Goal: Download file/media

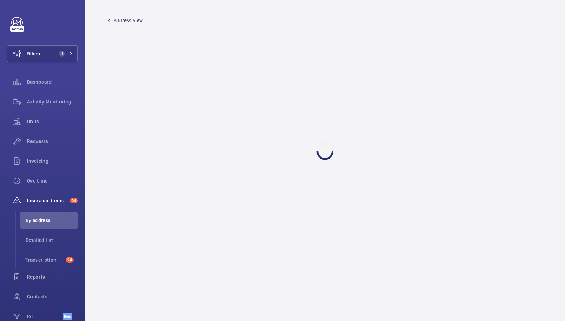
click at [311, 149] on wm-front-admin-audit-building-devices "Address view" at bounding box center [325, 160] width 480 height 321
click at [49, 103] on span "Activity Monitoring" at bounding box center [52, 101] width 51 height 7
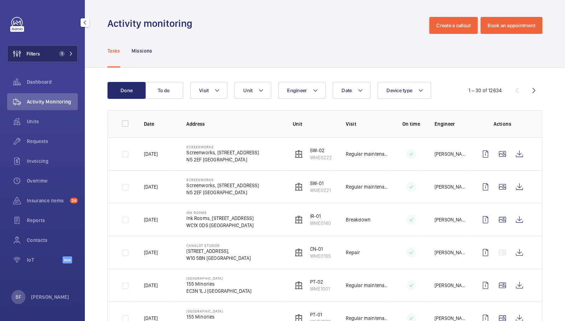
click at [52, 55] on button "Filters 1" at bounding box center [42, 53] width 71 height 17
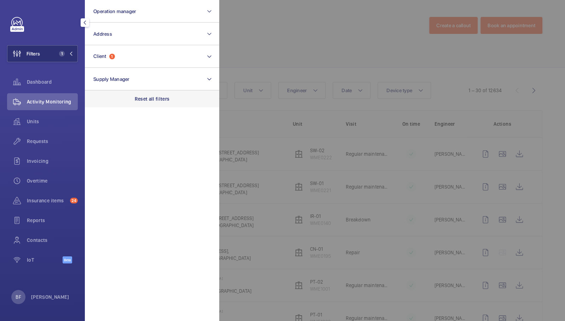
click at [160, 102] on p "Reset all filters" at bounding box center [152, 98] width 35 height 7
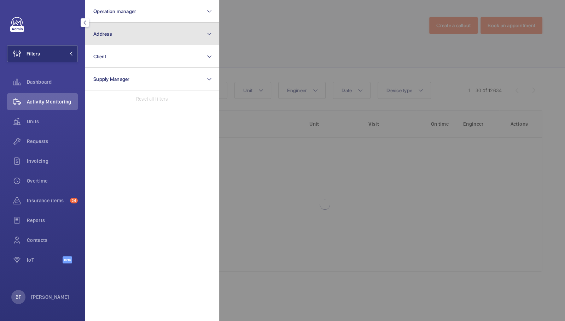
click at [123, 34] on button "Address" at bounding box center [152, 34] width 134 height 23
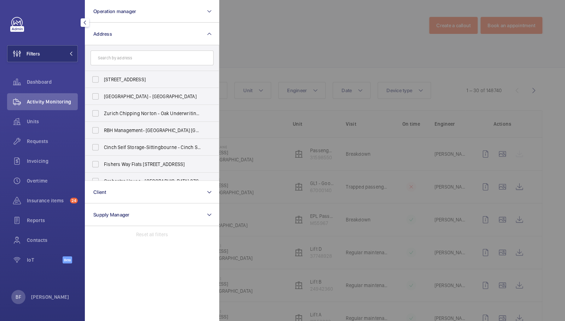
click at [125, 61] on input "text" at bounding box center [151, 58] width 123 height 15
click at [132, 60] on input "text" at bounding box center [151, 58] width 123 height 15
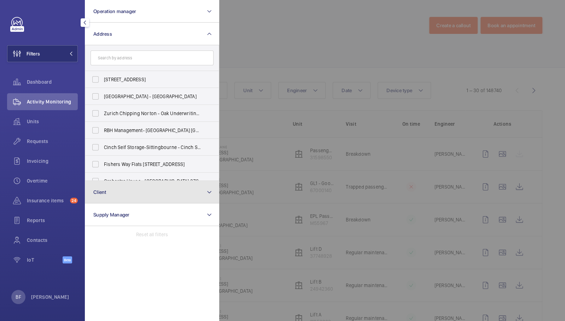
click at [141, 189] on button "Client" at bounding box center [152, 192] width 134 height 23
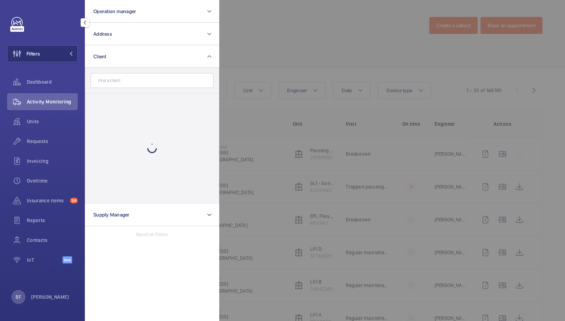
click at [155, 82] on input "text" at bounding box center [151, 80] width 123 height 15
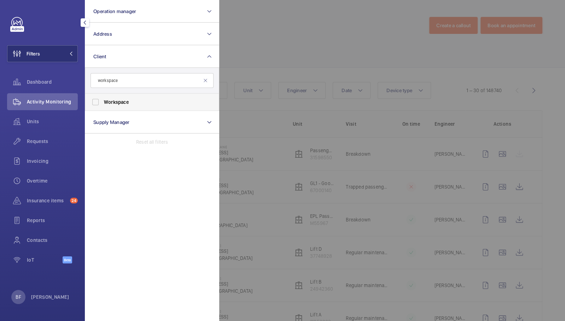
type input "workspace"
click at [139, 101] on span "Workspace" at bounding box center [152, 102] width 97 height 7
click at [102, 101] on input "Workspace" at bounding box center [95, 102] width 14 height 14
checkbox input "true"
click at [275, 60] on div at bounding box center [501, 160] width 565 height 321
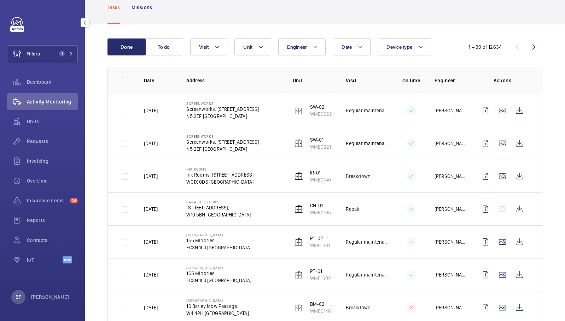
scroll to position [45, 0]
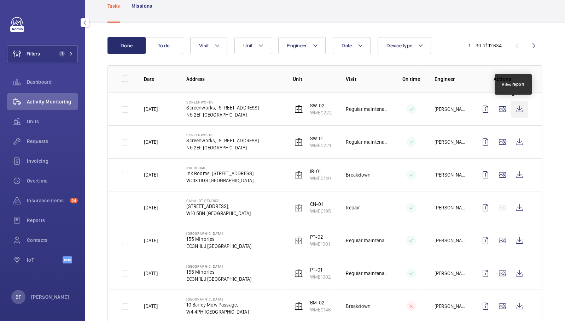
click at [513, 107] on wm-front-icon-button at bounding box center [518, 109] width 17 height 17
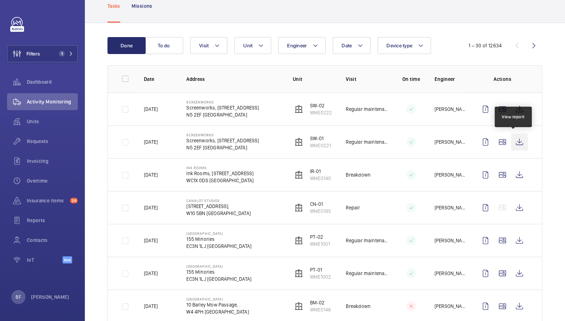
click at [510, 140] on wm-front-icon-button at bounding box center [518, 142] width 17 height 17
click at [261, 49] on mat-icon at bounding box center [261, 45] width 6 height 8
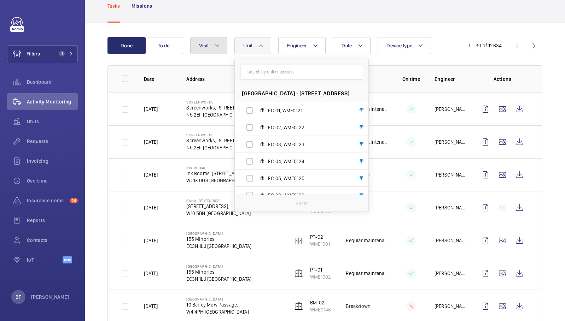
click at [214, 40] on button "Visit" at bounding box center [208, 45] width 37 height 17
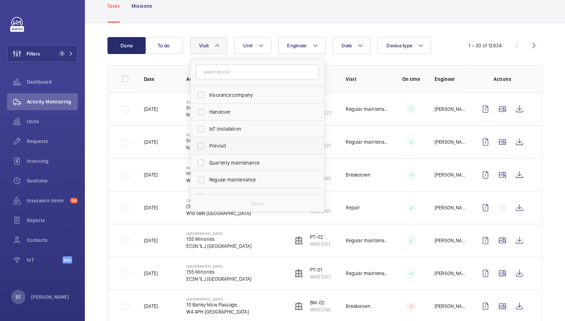
scroll to position [50, 0]
click at [238, 178] on span "Regular maintenance" at bounding box center [257, 179] width 97 height 7
click at [208, 178] on input "Regular maintenance" at bounding box center [201, 179] width 14 height 14
checkbox input "true"
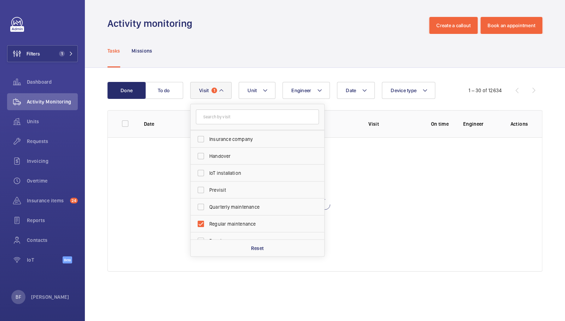
click at [251, 39] on div "Tasks Missions" at bounding box center [324, 51] width 435 height 34
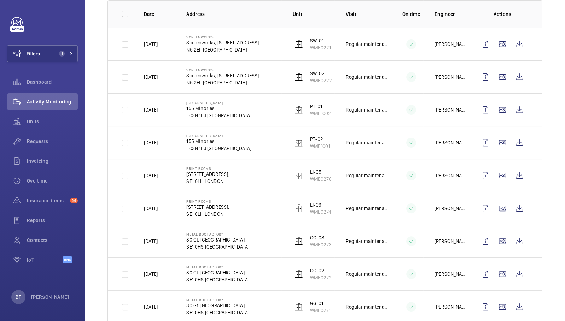
scroll to position [111, 0]
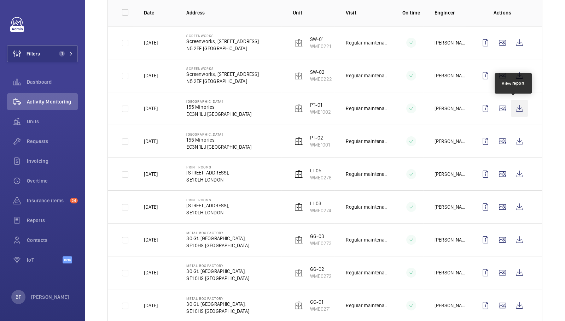
click at [510, 110] on wm-front-icon-button at bounding box center [518, 108] width 17 height 17
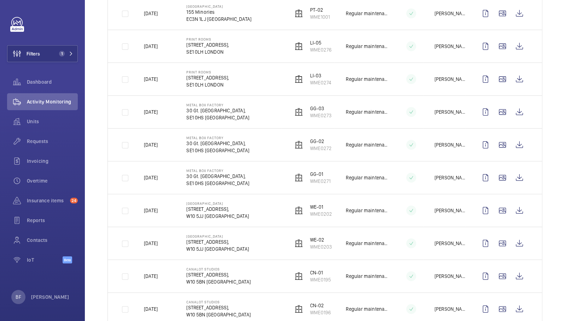
scroll to position [240, 0]
click at [516, 17] on wm-front-icon-button at bounding box center [518, 13] width 17 height 17
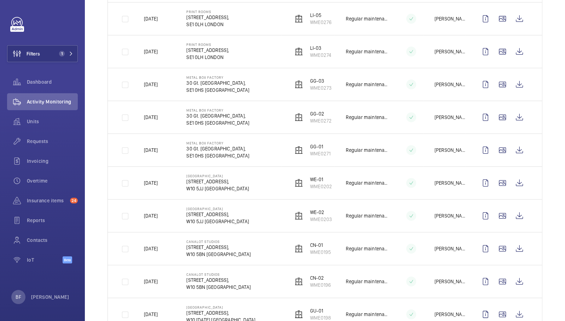
scroll to position [268, 0]
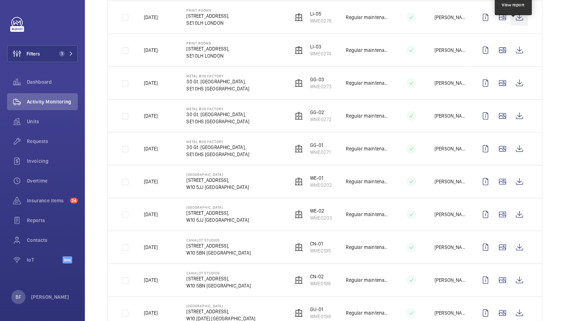
click at [512, 19] on wm-front-icon-button at bounding box center [518, 17] width 17 height 17
click at [514, 47] on wm-front-icon-button at bounding box center [518, 50] width 17 height 17
